Goal: Transaction & Acquisition: Purchase product/service

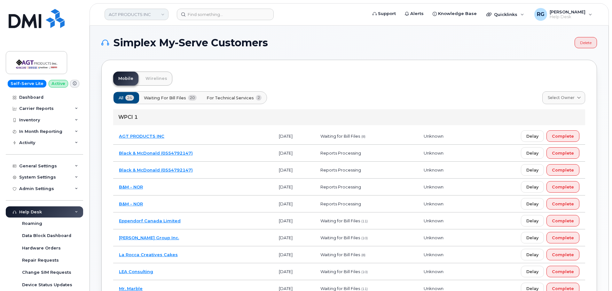
click at [136, 13] on link "AGT PRODUCTS INC" at bounding box center [137, 15] width 64 height 12
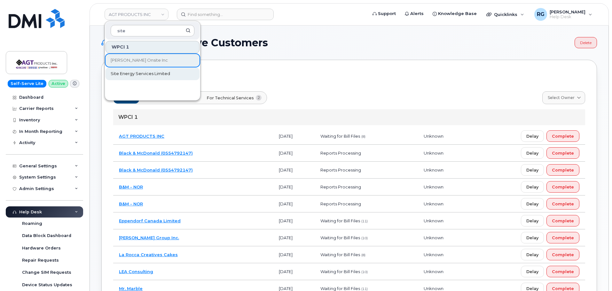
type input "site"
click at [136, 75] on span "Site Energy Services Limited" at bounding box center [140, 74] width 59 height 6
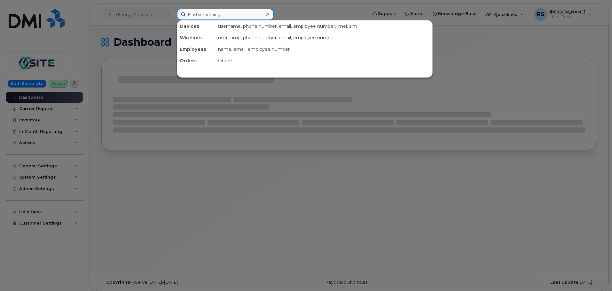
click at [194, 13] on input at bounding box center [225, 15] width 97 height 12
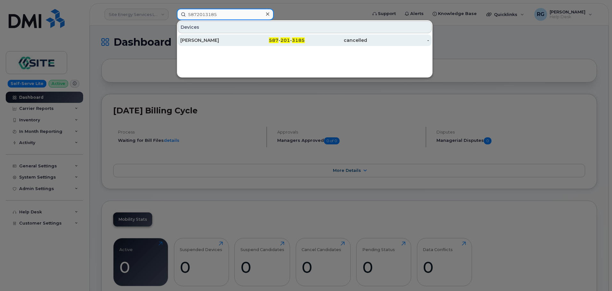
type input "5872013185"
click at [205, 39] on div "Glenn Doumont" at bounding box center [211, 40] width 62 height 6
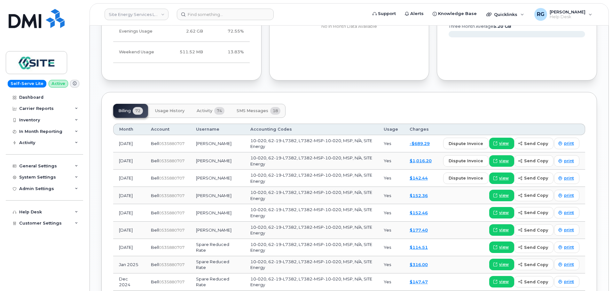
scroll to position [425, 0]
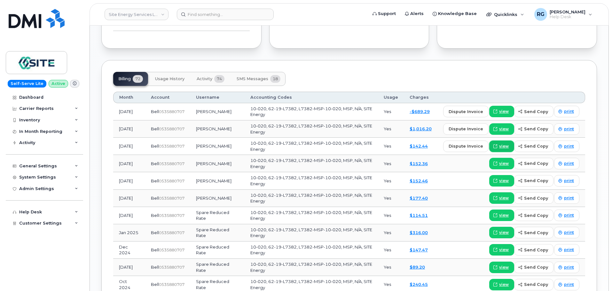
click at [503, 146] on span "view" at bounding box center [504, 146] width 10 height 6
click at [502, 128] on span "view" at bounding box center [504, 129] width 10 height 6
click at [508, 110] on span "view" at bounding box center [504, 112] width 10 height 6
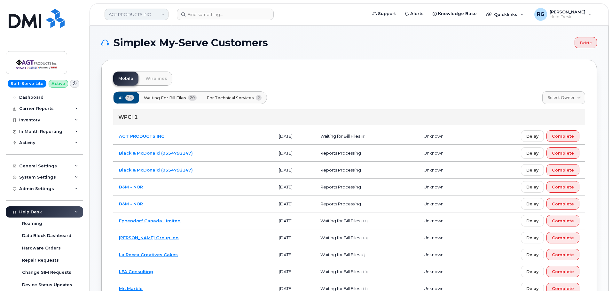
click at [132, 10] on link "AGT PRODUCTS INC" at bounding box center [137, 15] width 64 height 12
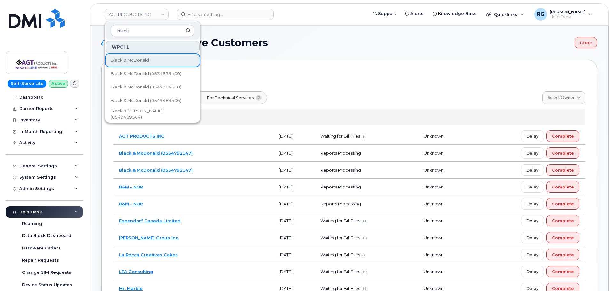
scroll to position [41, 0]
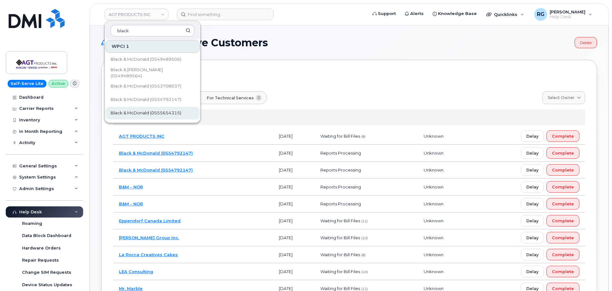
type input "black"
click at [155, 112] on span "Black & McDonald (0555654315)" at bounding box center [146, 113] width 71 height 6
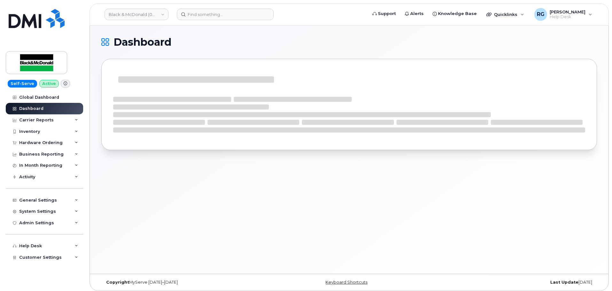
click at [506, 14] on span "Quicklinks" at bounding box center [505, 14] width 23 height 5
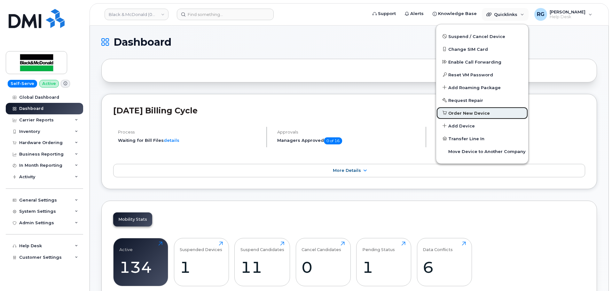
click at [474, 115] on span "Order New Device" at bounding box center [469, 113] width 42 height 6
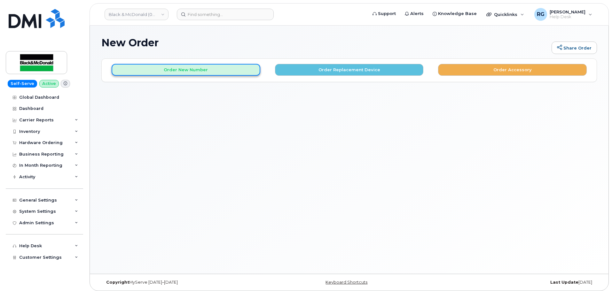
click at [180, 68] on button "Order New Number" at bounding box center [186, 70] width 149 height 12
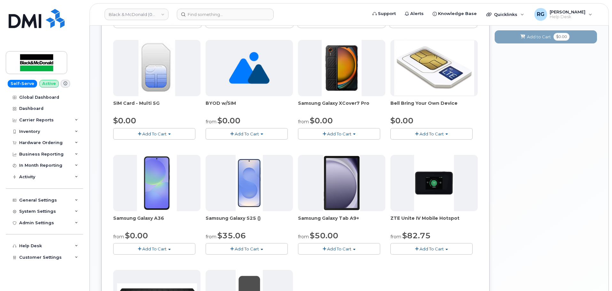
scroll to position [96, 0]
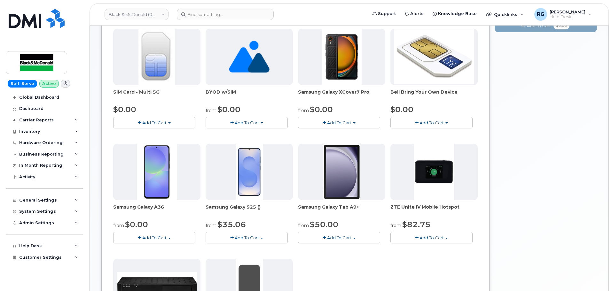
click at [330, 124] on span "Add To Cart" at bounding box center [339, 122] width 24 height 5
click at [335, 133] on link "$0.00 - 3 year term - voice & data plan" at bounding box center [345, 135] width 92 height 8
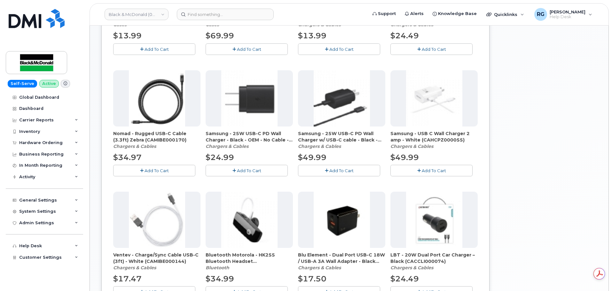
scroll to position [0, 0]
